Goal: Information Seeking & Learning: Find specific fact

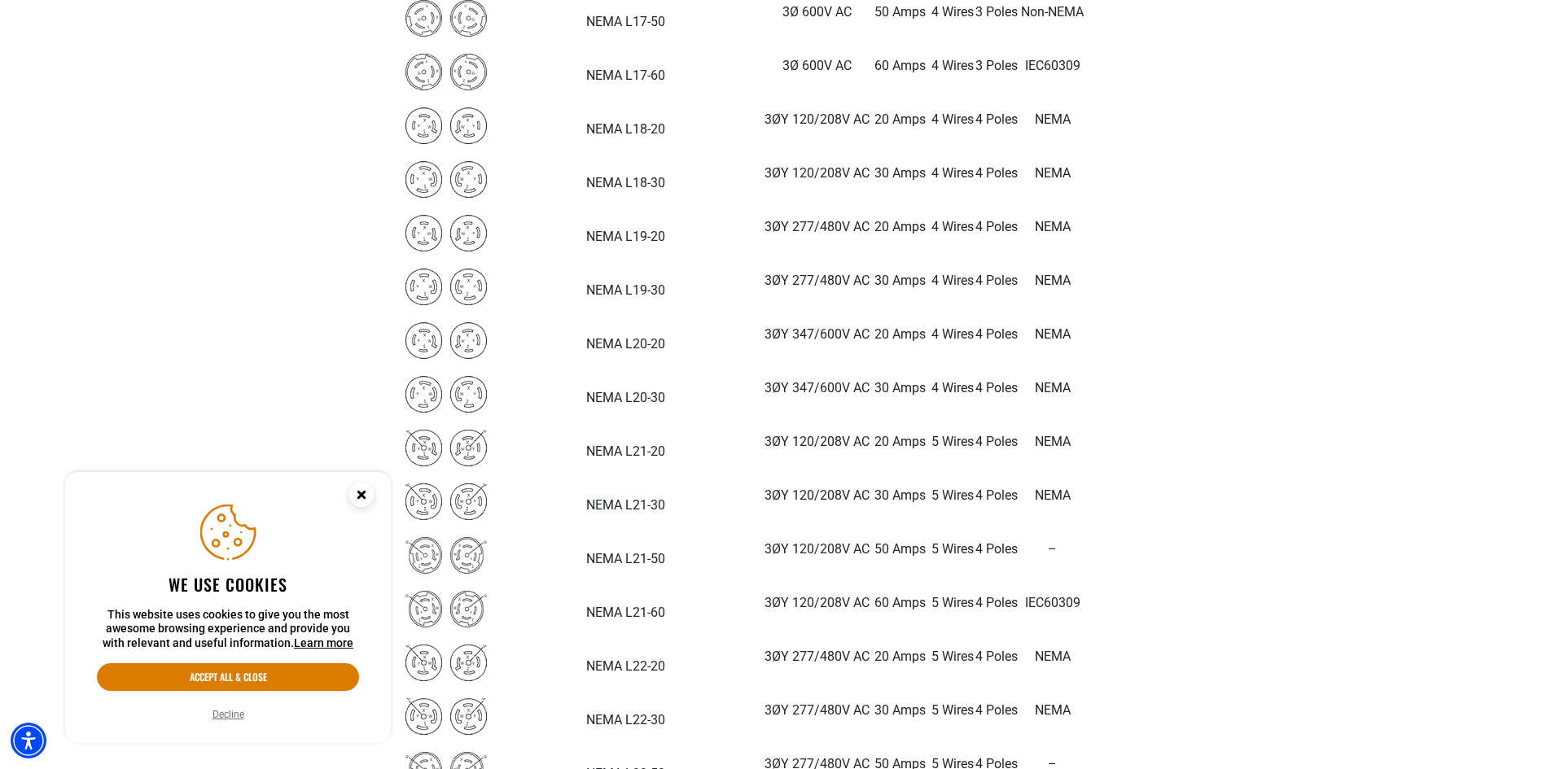
scroll to position [3745, 0]
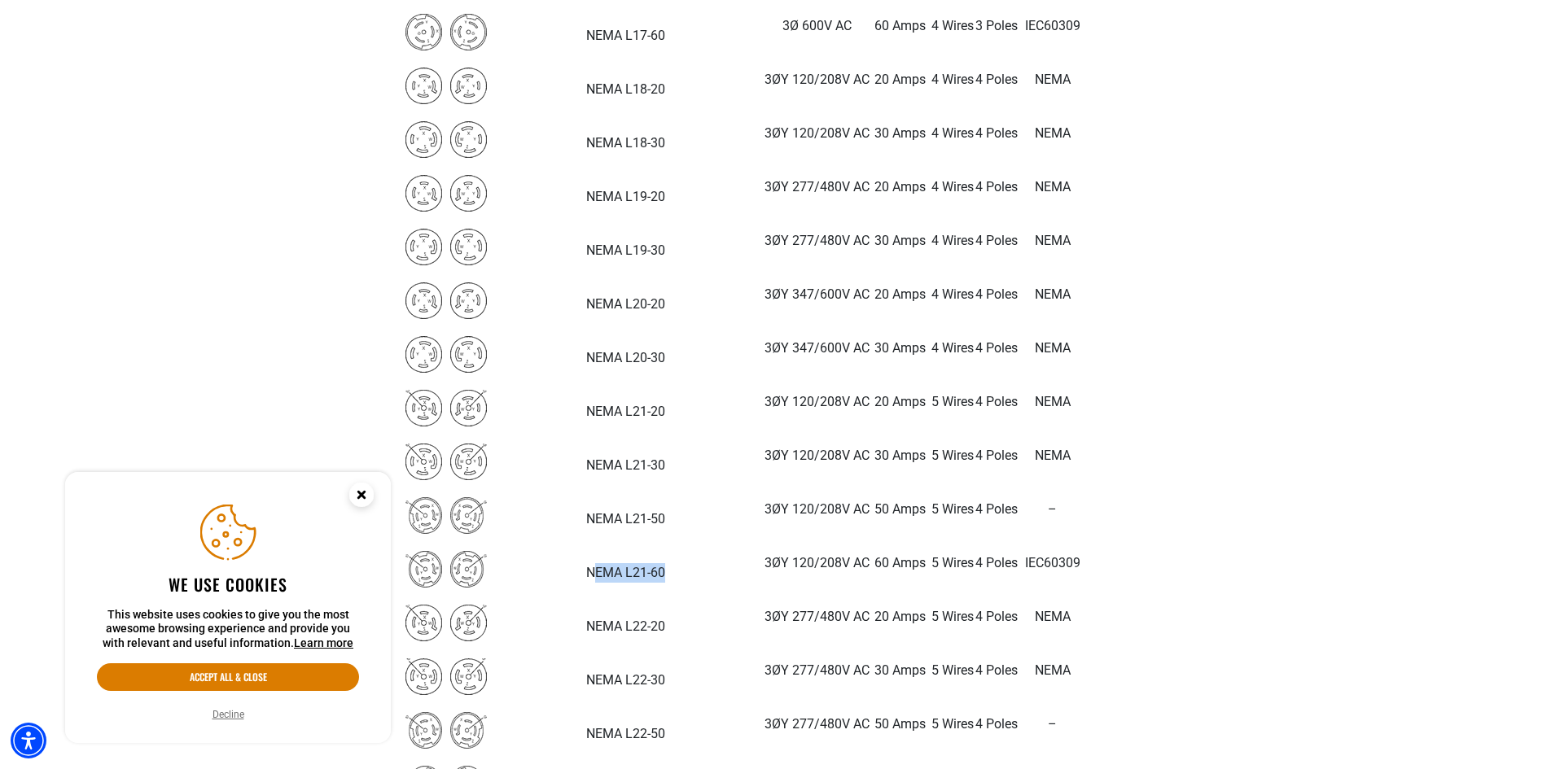
drag, startPoint x: 566, startPoint y: 568, endPoint x: 497, endPoint y: 568, distance: 68.4
click at [586, 568] on strong "NEMA L21-60" at bounding box center [625, 572] width 79 height 15
drag, startPoint x: 505, startPoint y: 571, endPoint x: 545, endPoint y: 576, distance: 40.3
click at [502, 561] on p "NEMA L21-60" at bounding box center [625, 563] width 274 height 39
drag, startPoint x: 571, startPoint y: 572, endPoint x: 513, endPoint y: 579, distance: 58.2
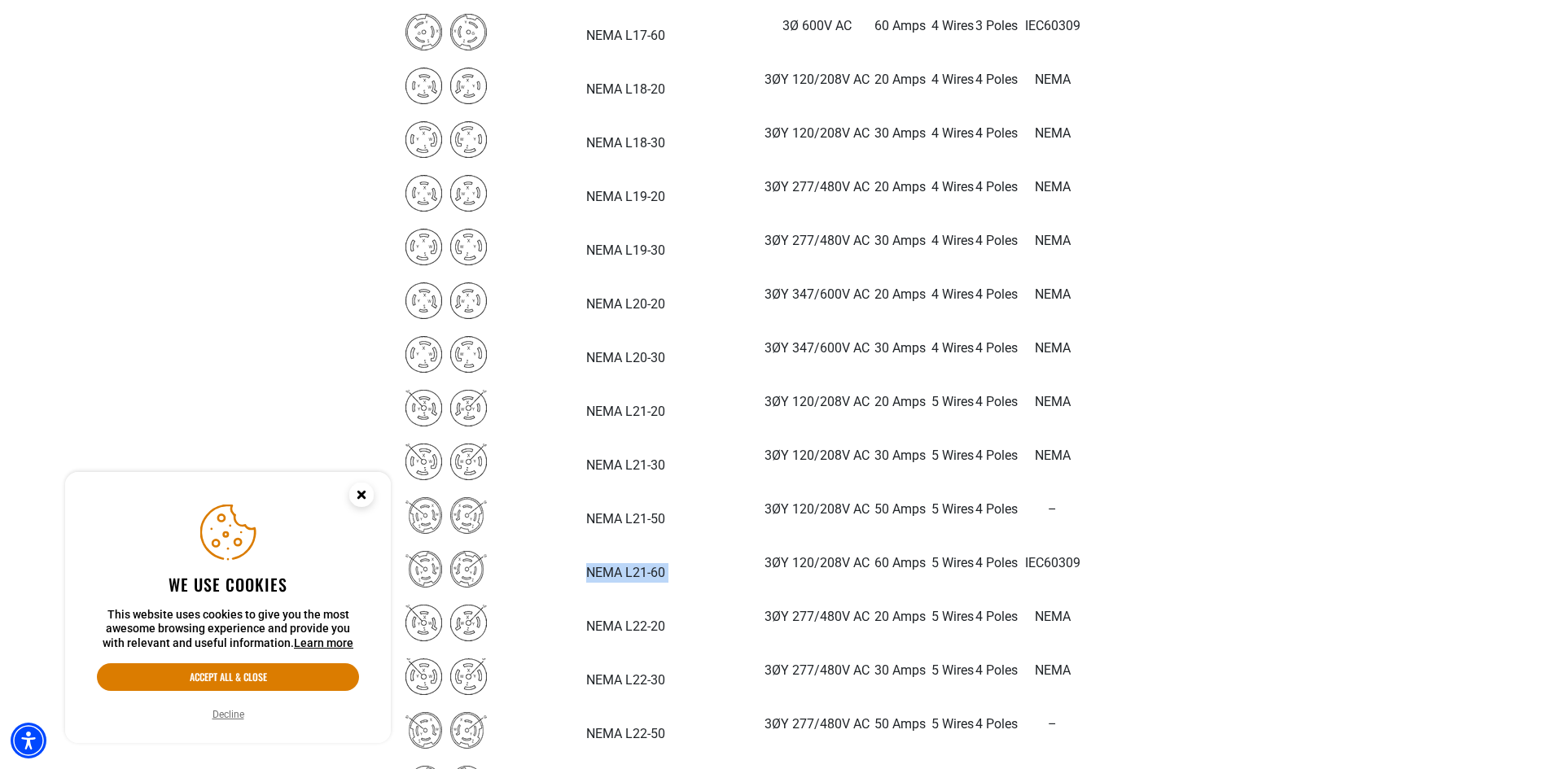
click at [494, 579] on tr "NEMA L21-60 3ØY 120/208V AC 60 Amps 5 Wires 4 Poles IEC60309" at bounding box center [744, 570] width 686 height 54
copy tr "EMA L21-60"
click at [549, 600] on p "NEMA L22-20" at bounding box center [625, 617] width 274 height 39
drag, startPoint x: 574, startPoint y: 577, endPoint x: 523, endPoint y: 587, distance: 51.4
click at [491, 575] on tr "NEMA L21-60 3ØY 120/208V AC 60 Amps 5 Wires 4 Poles IEC60309" at bounding box center [744, 570] width 686 height 54
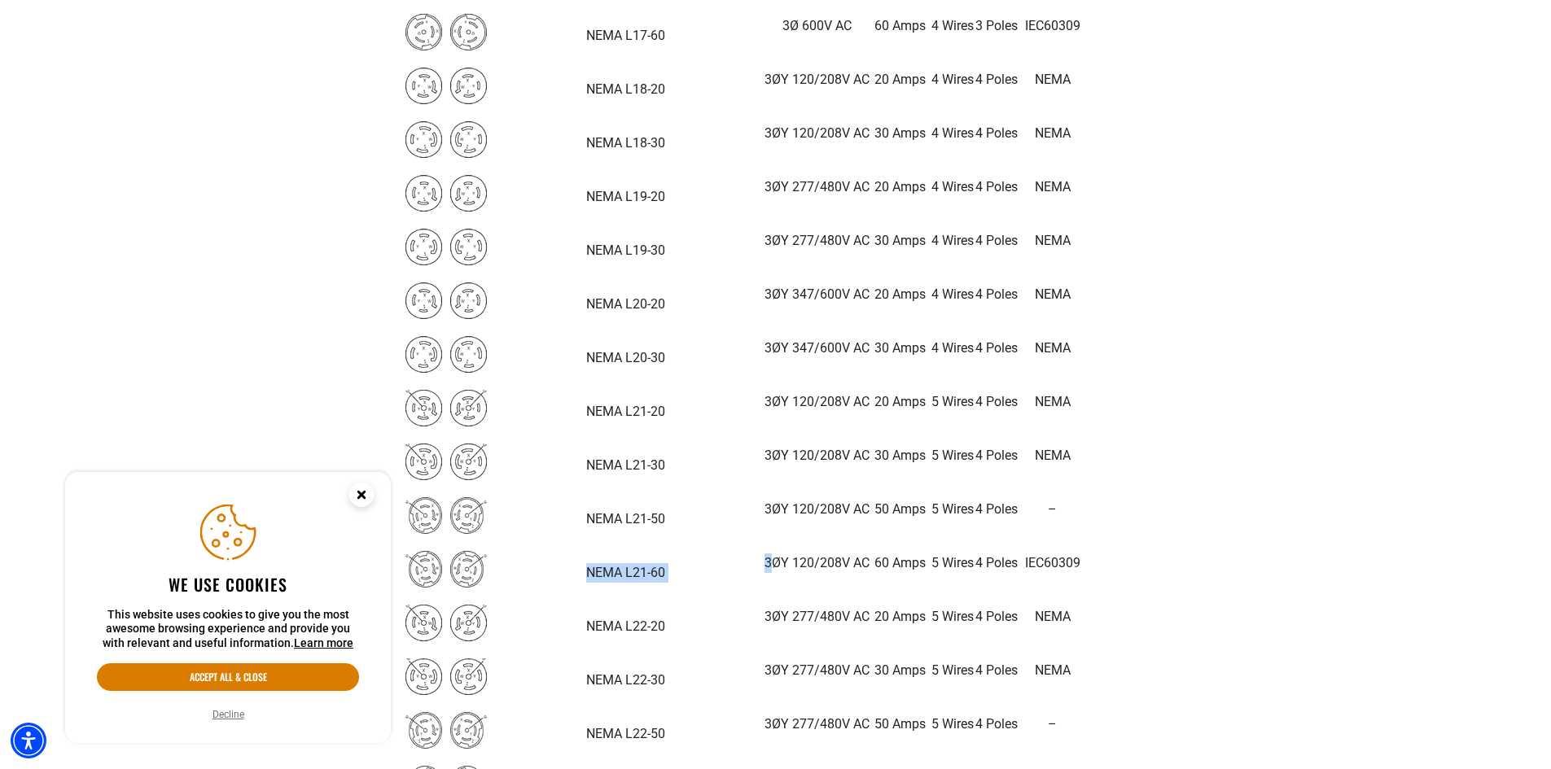
click at [523, 587] on td "NEMA L21-60" at bounding box center [626, 570] width 276 height 54
drag, startPoint x: 568, startPoint y: 569, endPoint x: 489, endPoint y: 574, distance: 79.1
click at [489, 574] on tr "NEMA L21-60 3ØY 120/208V AC 60 Amps 5 Wires 4 Poles IEC60309" at bounding box center [744, 570] width 686 height 54
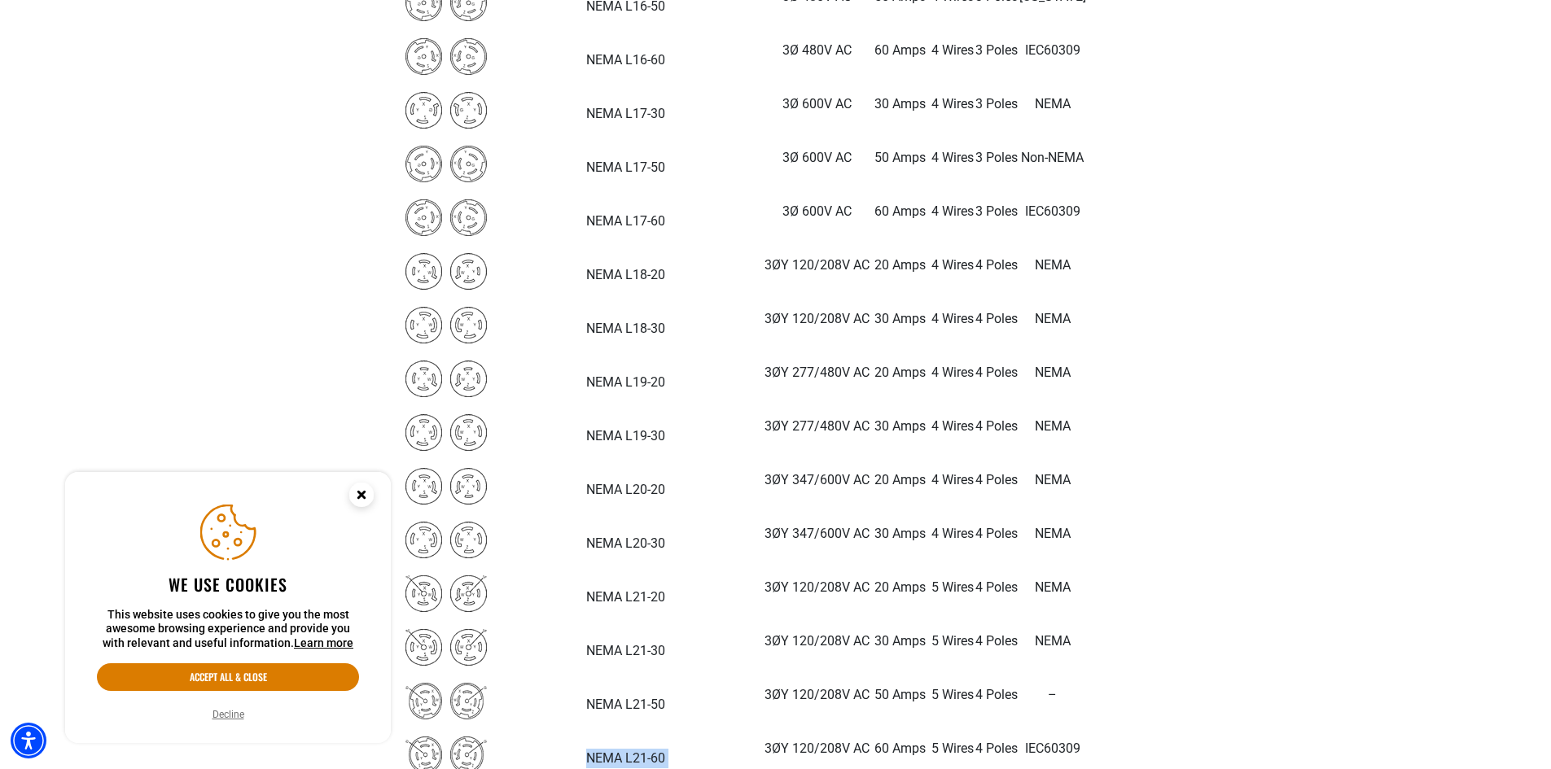
scroll to position [3908, 0]
